Goal: Task Accomplishment & Management: Manage account settings

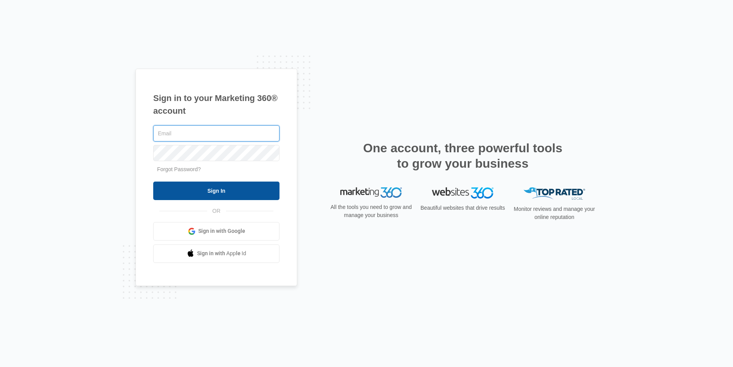
type input "joel.green@madwire.com"
drag, startPoint x: 227, startPoint y: 194, endPoint x: 235, endPoint y: 191, distance: 8.4
click at [227, 194] on input "Sign In" at bounding box center [216, 190] width 126 height 18
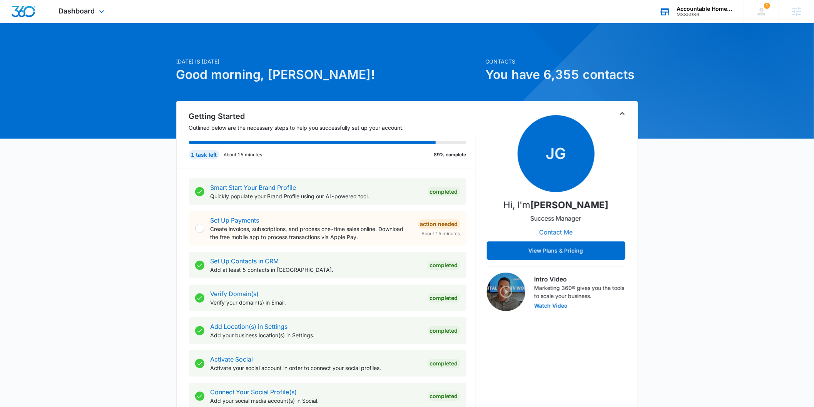
click at [686, 11] on div "Accountable Home Services" at bounding box center [705, 9] width 56 height 6
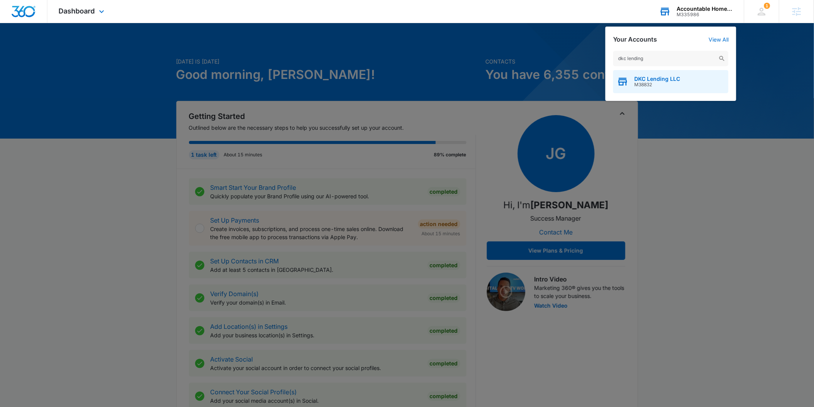
type input "dkc lending"
click at [655, 84] on span "M38832" at bounding box center [658, 84] width 46 height 5
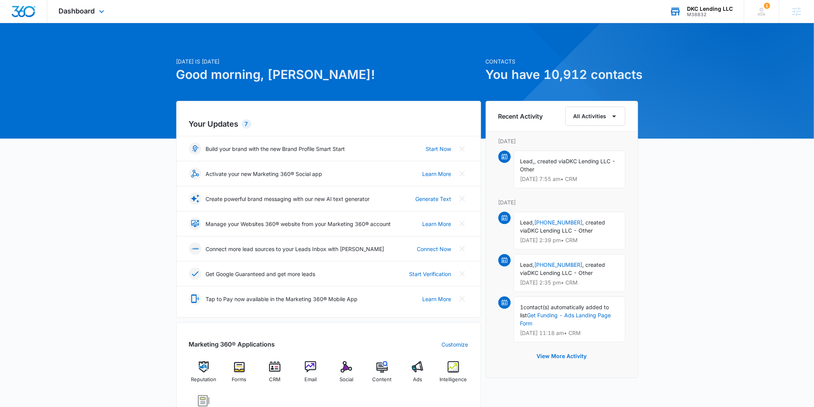
click at [88, 18] on div "Dashboard Apps Reputation Forms CRM Email Social POS Content Ads Intelligence F…" at bounding box center [82, 11] width 70 height 23
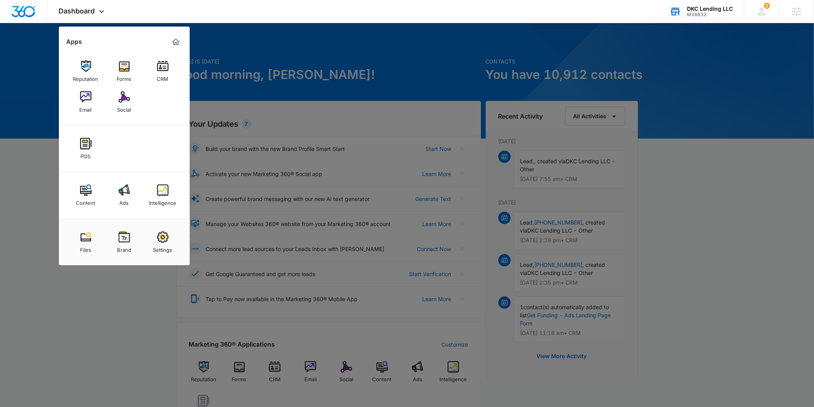
click at [154, 207] on link "Intelligence" at bounding box center [162, 195] width 29 height 29
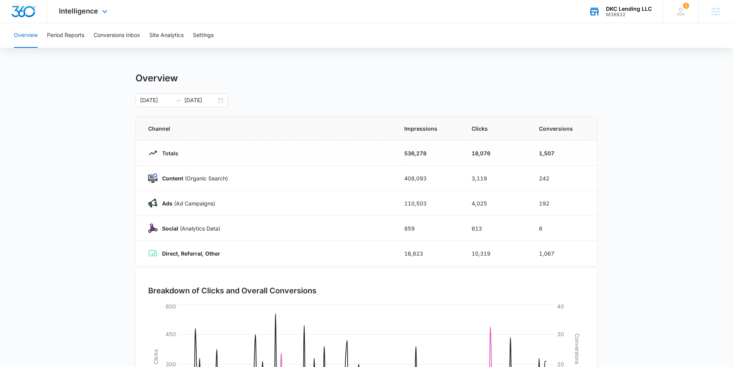
drag, startPoint x: 89, startPoint y: 15, endPoint x: 88, endPoint y: 20, distance: 5.1
click at [89, 15] on div "Intelligence Apps Reputation Forms CRM Email Social POS Content Ads Intelligenc…" at bounding box center [84, 11] width 74 height 23
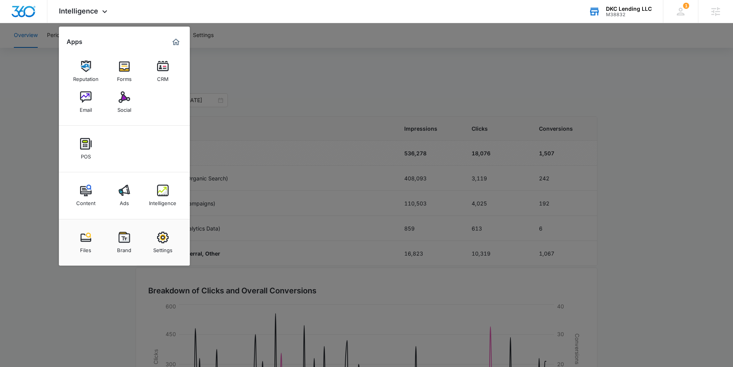
click at [160, 68] on img at bounding box center [163, 66] width 12 height 12
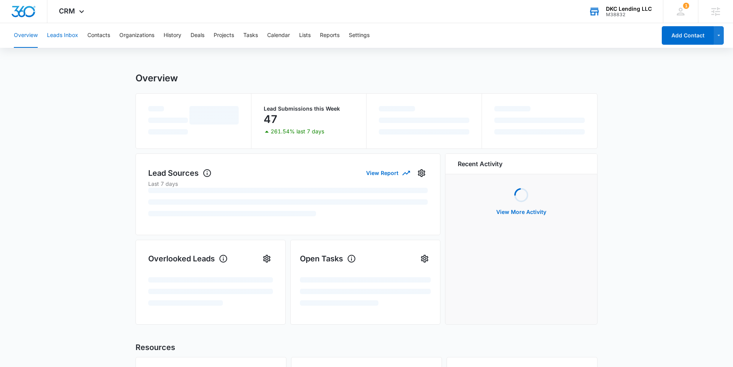
click at [69, 35] on button "Leads Inbox" at bounding box center [62, 35] width 31 height 25
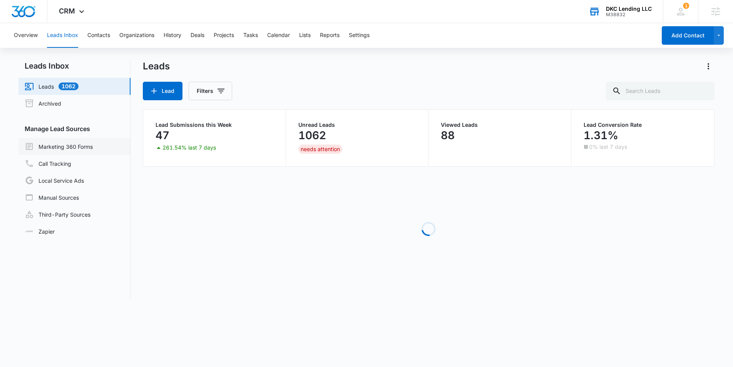
click at [93, 150] on link "Marketing 360 Forms" at bounding box center [59, 146] width 68 height 9
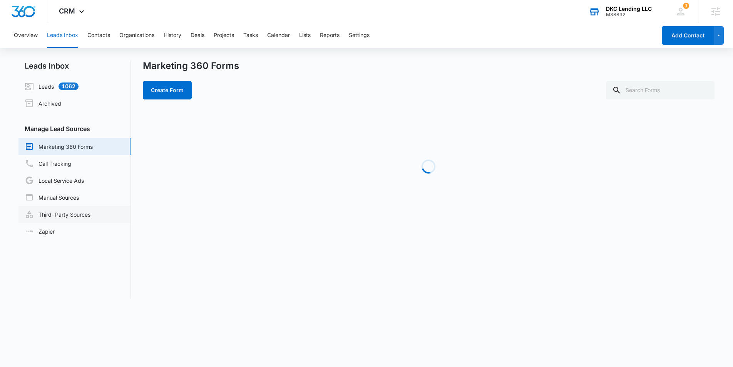
click at [69, 213] on link "Third-Party Sources" at bounding box center [58, 213] width 66 height 9
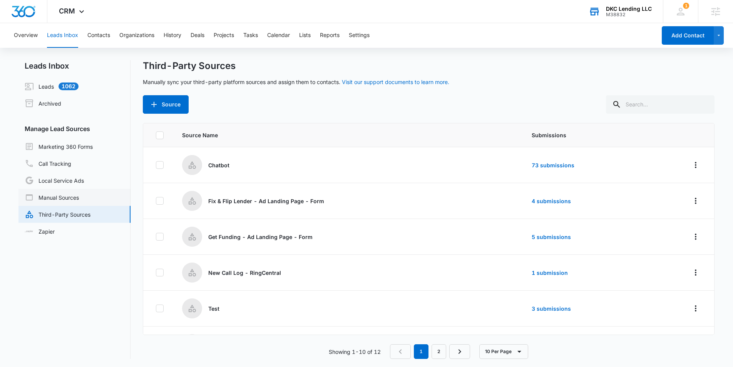
click at [79, 194] on link "Manual Sources" at bounding box center [52, 197] width 54 height 9
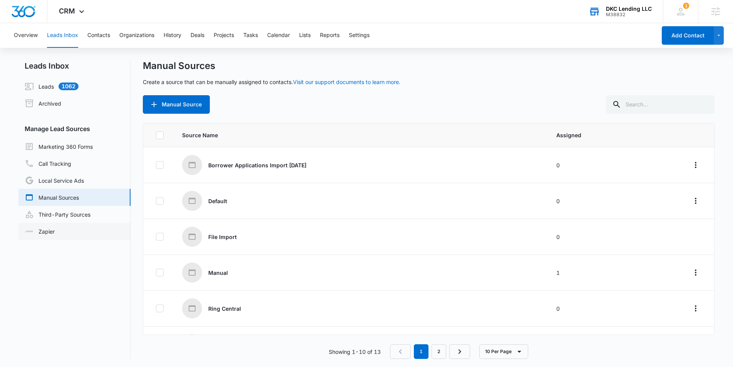
click at [55, 230] on link "Zapier" at bounding box center [40, 231] width 30 height 8
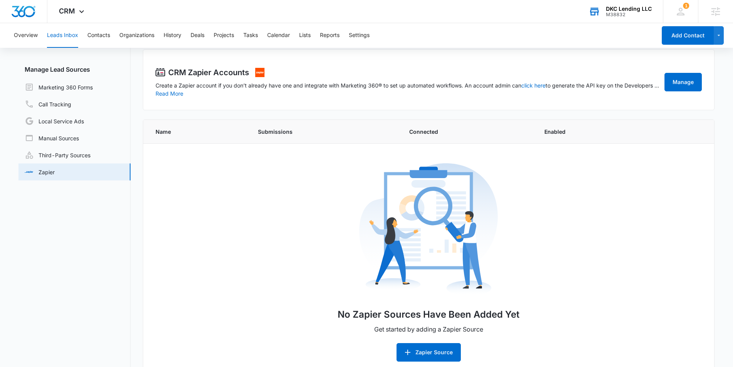
scroll to position [70, 0]
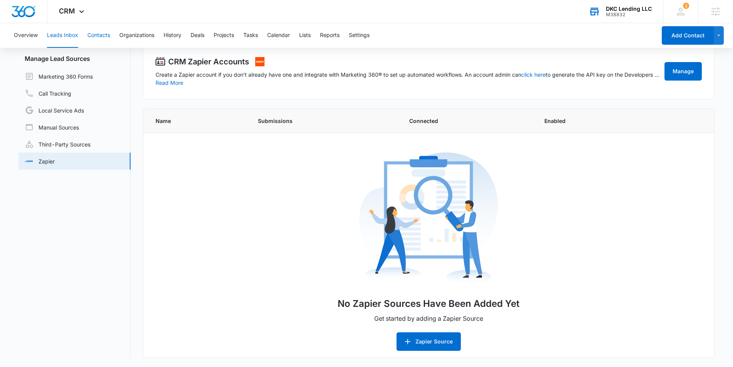
click at [104, 34] on button "Contacts" at bounding box center [98, 35] width 23 height 25
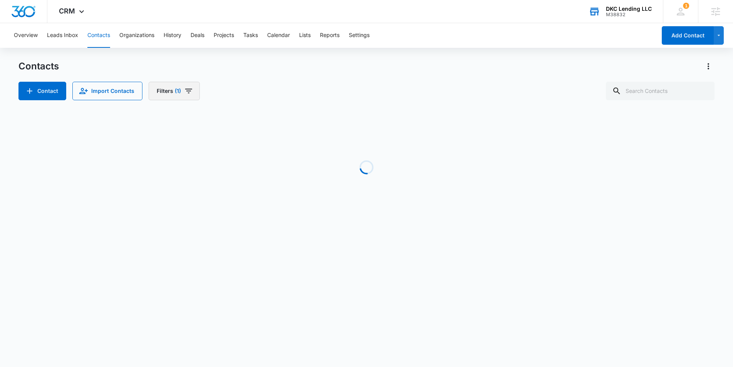
click at [185, 87] on icon "Filters" at bounding box center [188, 90] width 9 height 9
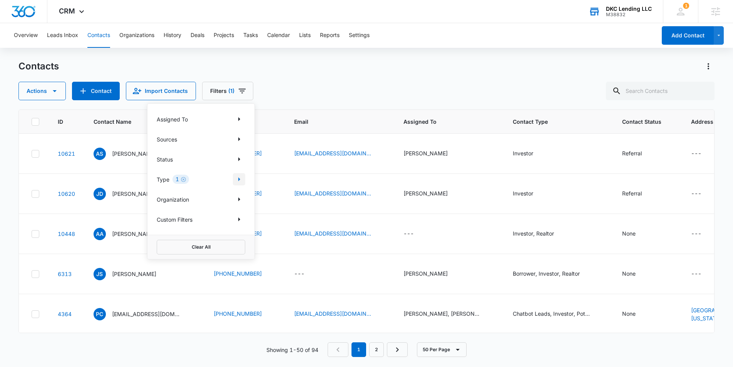
click at [241, 176] on icon "Show Type filters" at bounding box center [239, 178] width 9 height 9
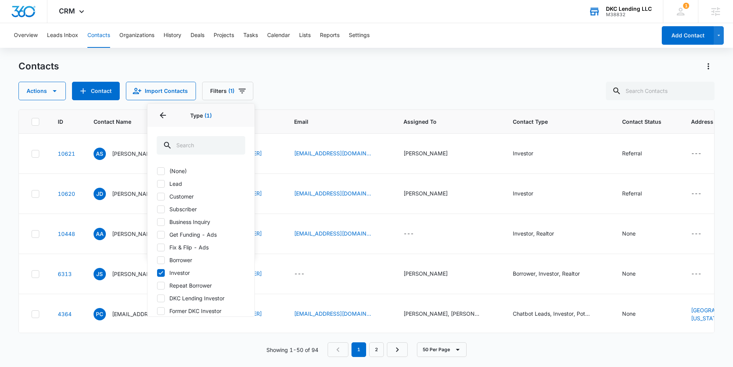
click at [163, 274] on icon at bounding box center [161, 272] width 7 height 7
click at [157, 273] on input "Investor" at bounding box center [157, 272] width 0 height 0
checkbox input "false"
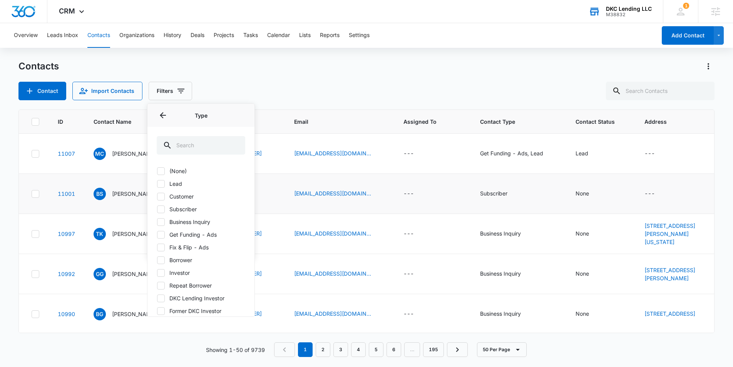
click at [493, 182] on td "Subscriber" at bounding box center [519, 194] width 96 height 40
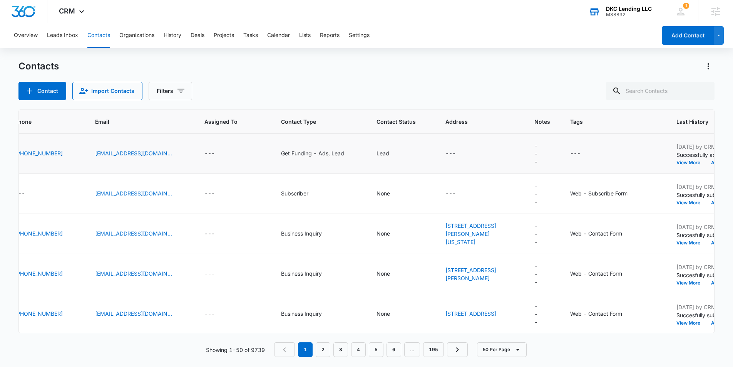
scroll to position [0, 234]
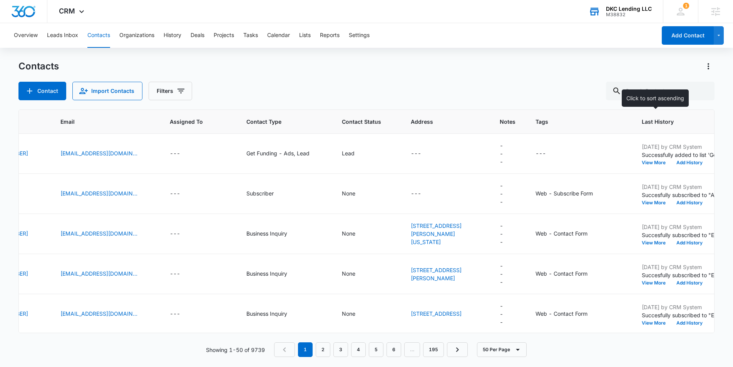
click at [642, 121] on span "Last History" at bounding box center [684, 121] width 85 height 8
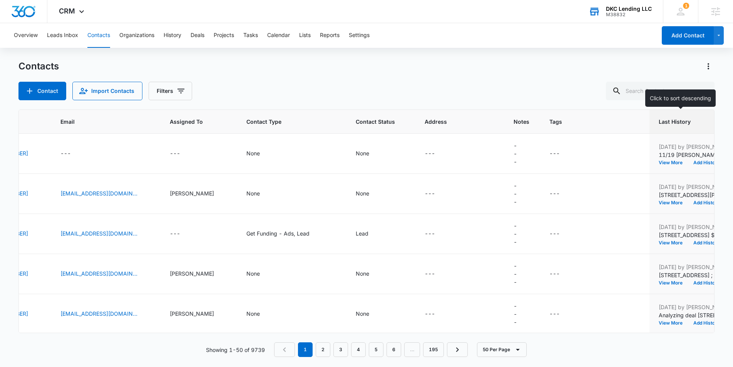
click at [659, 119] on span "Last History" at bounding box center [701, 121] width 85 height 8
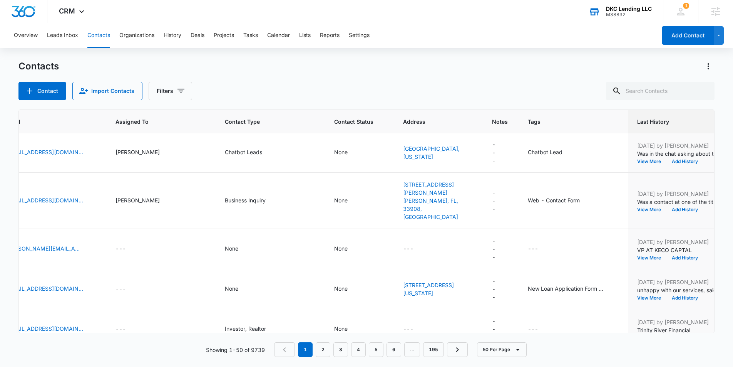
scroll to position [0, 288]
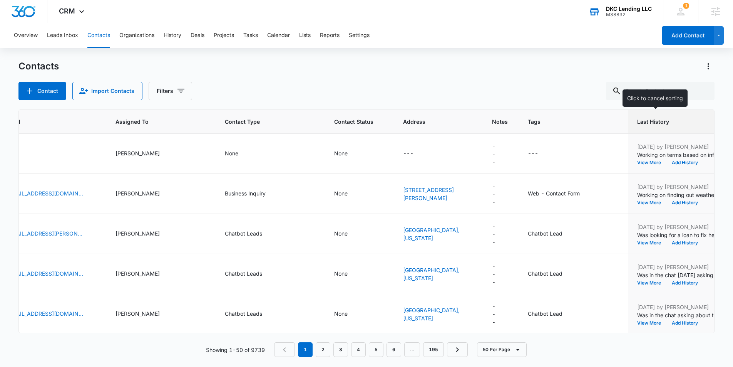
click at [692, 120] on div "Last History" at bounding box center [685, 121] width 96 height 8
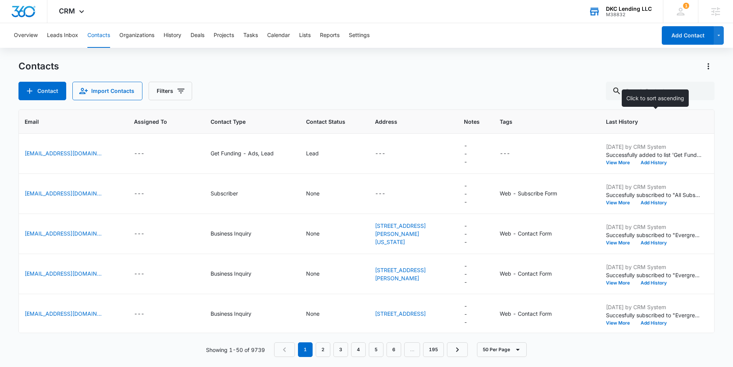
scroll to position [0, 234]
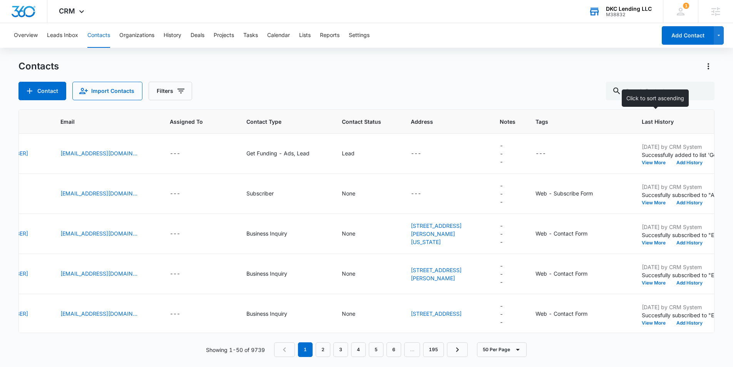
click at [693, 122] on div "Last History" at bounding box center [690, 121] width 96 height 8
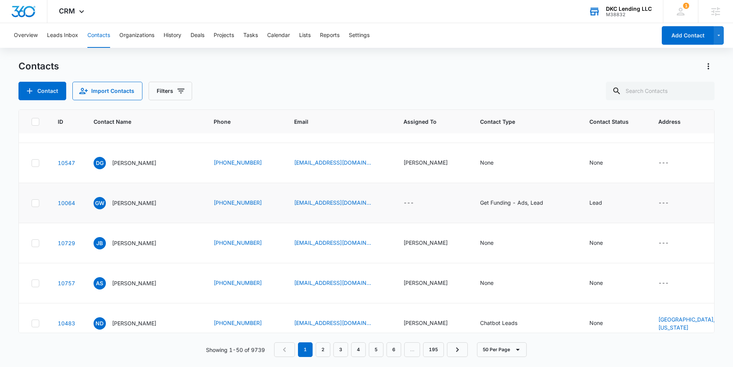
scroll to position [0, 0]
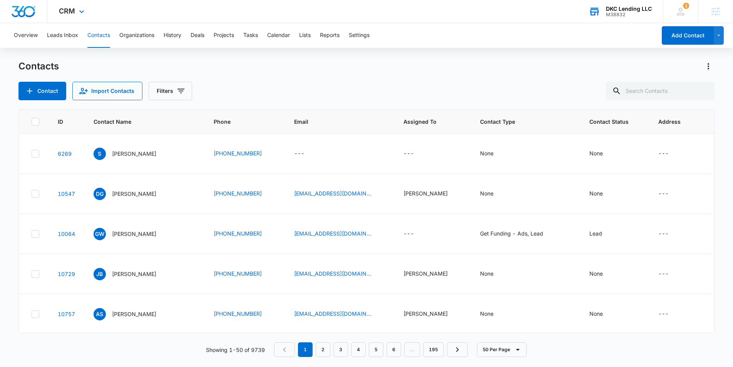
drag, startPoint x: 74, startPoint y: 12, endPoint x: 85, endPoint y: 20, distance: 14.1
click at [74, 12] on span "CRM" at bounding box center [67, 11] width 16 height 8
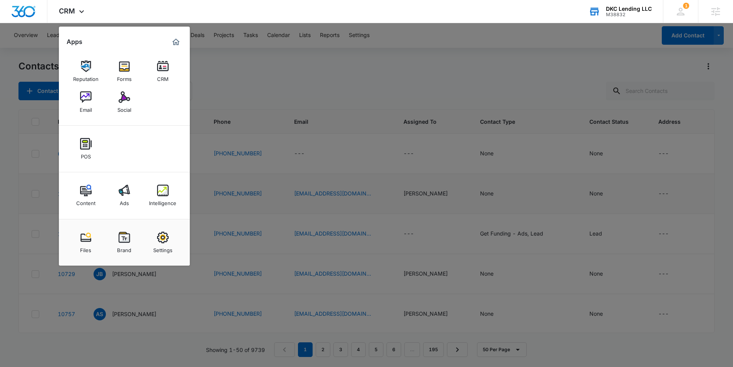
click at [116, 208] on link "Ads" at bounding box center [124, 195] width 29 height 29
click at [124, 202] on td "DG [PERSON_NAME]" at bounding box center [144, 194] width 120 height 40
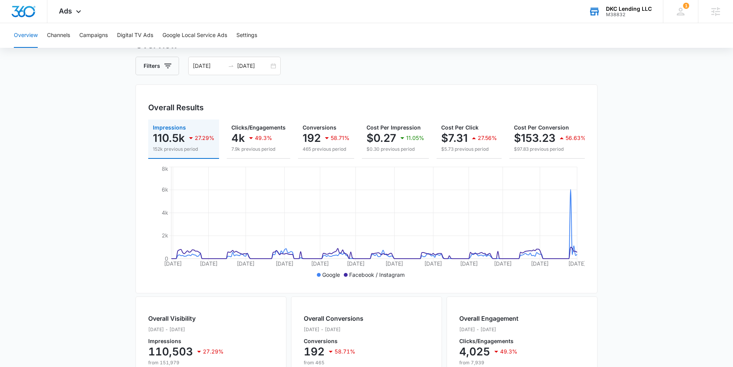
scroll to position [35, 0]
click at [89, 31] on button "Campaigns" at bounding box center [93, 35] width 28 height 25
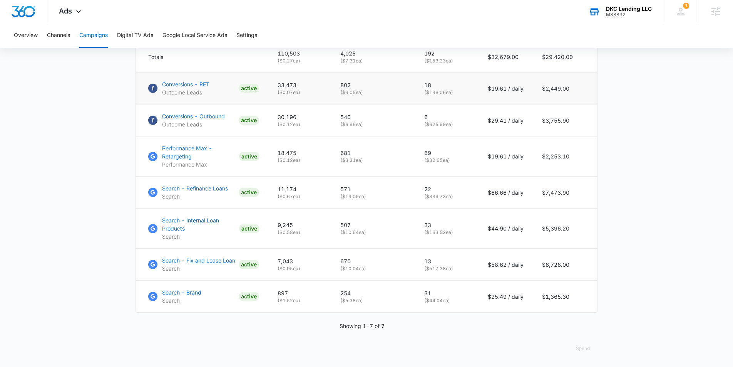
scroll to position [355, 0]
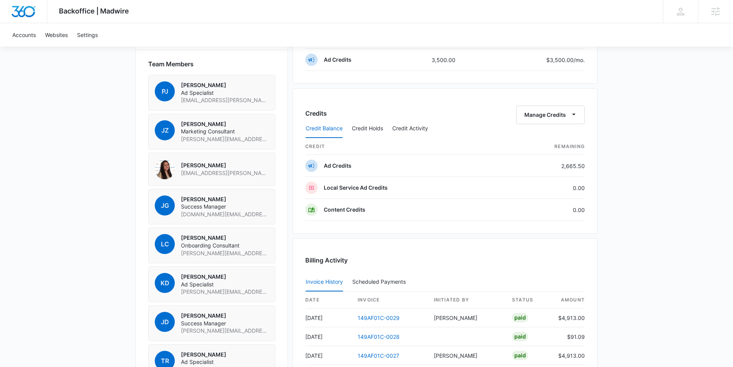
scroll to position [543, 0]
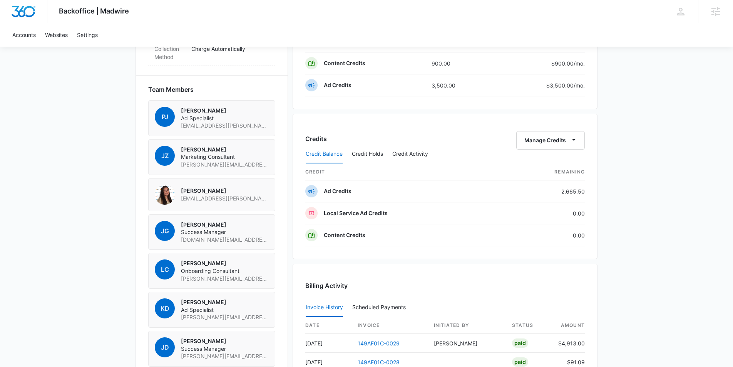
click at [465, 106] on div "Marketing $4,400.00 recurring total Manage product amount monthly total Content…" at bounding box center [445, 49] width 305 height 119
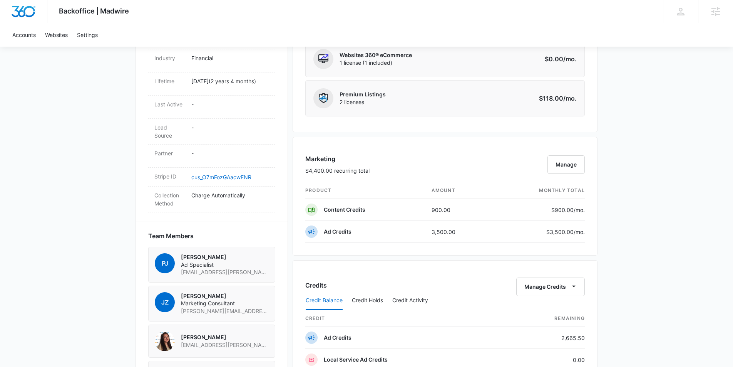
scroll to position [383, 0]
